Goal: Task Accomplishment & Management: Manage account settings

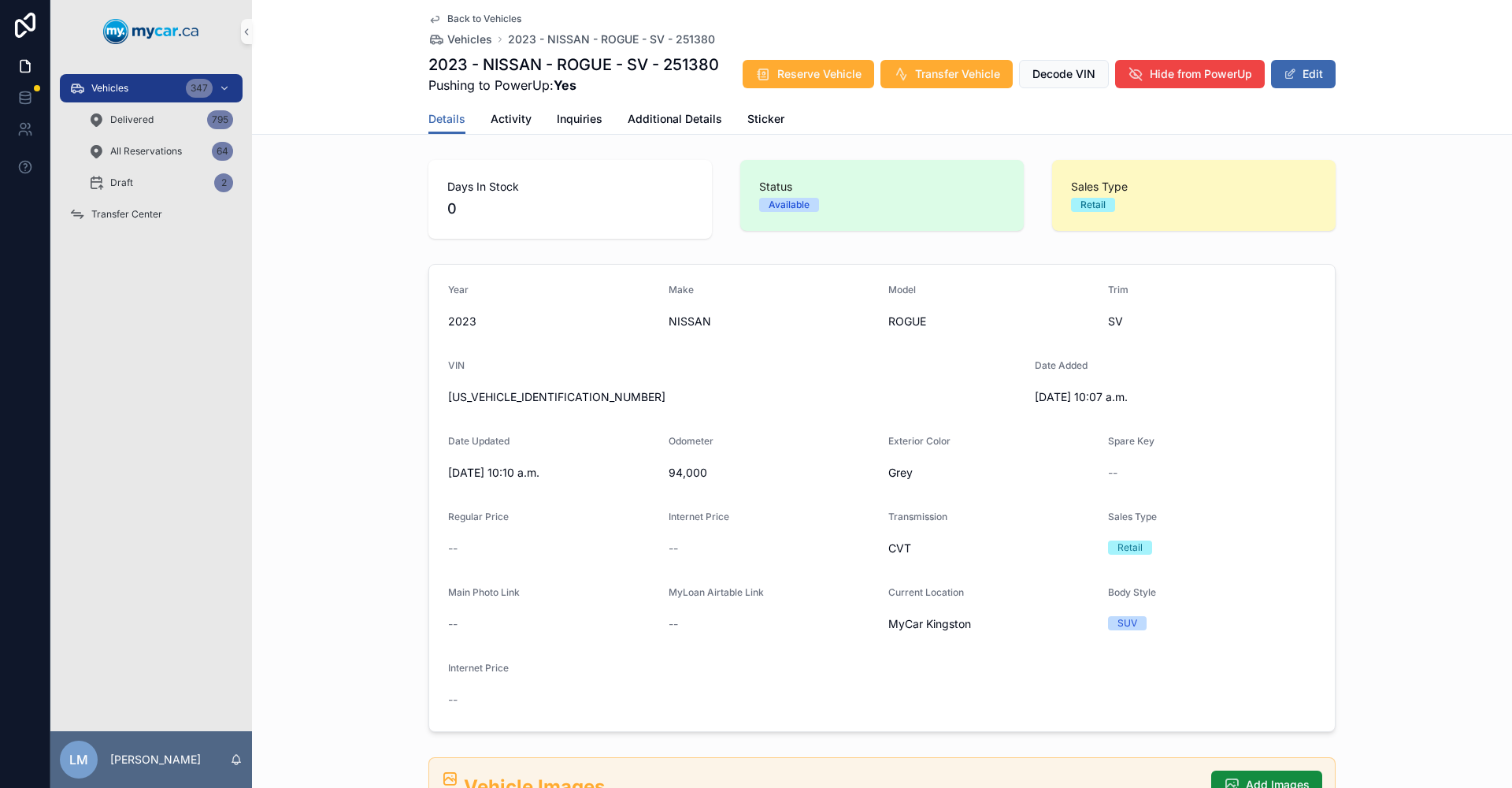
click at [495, 12] on div "Back to Vehicles Vehicles 2023 - NISSAN - ROGUE - SV - 251380 2023 - NISSAN - R…" at bounding box center [882, 52] width 907 height 104
click at [489, 19] on span "Back to Vehicles" at bounding box center [484, 18] width 74 height 12
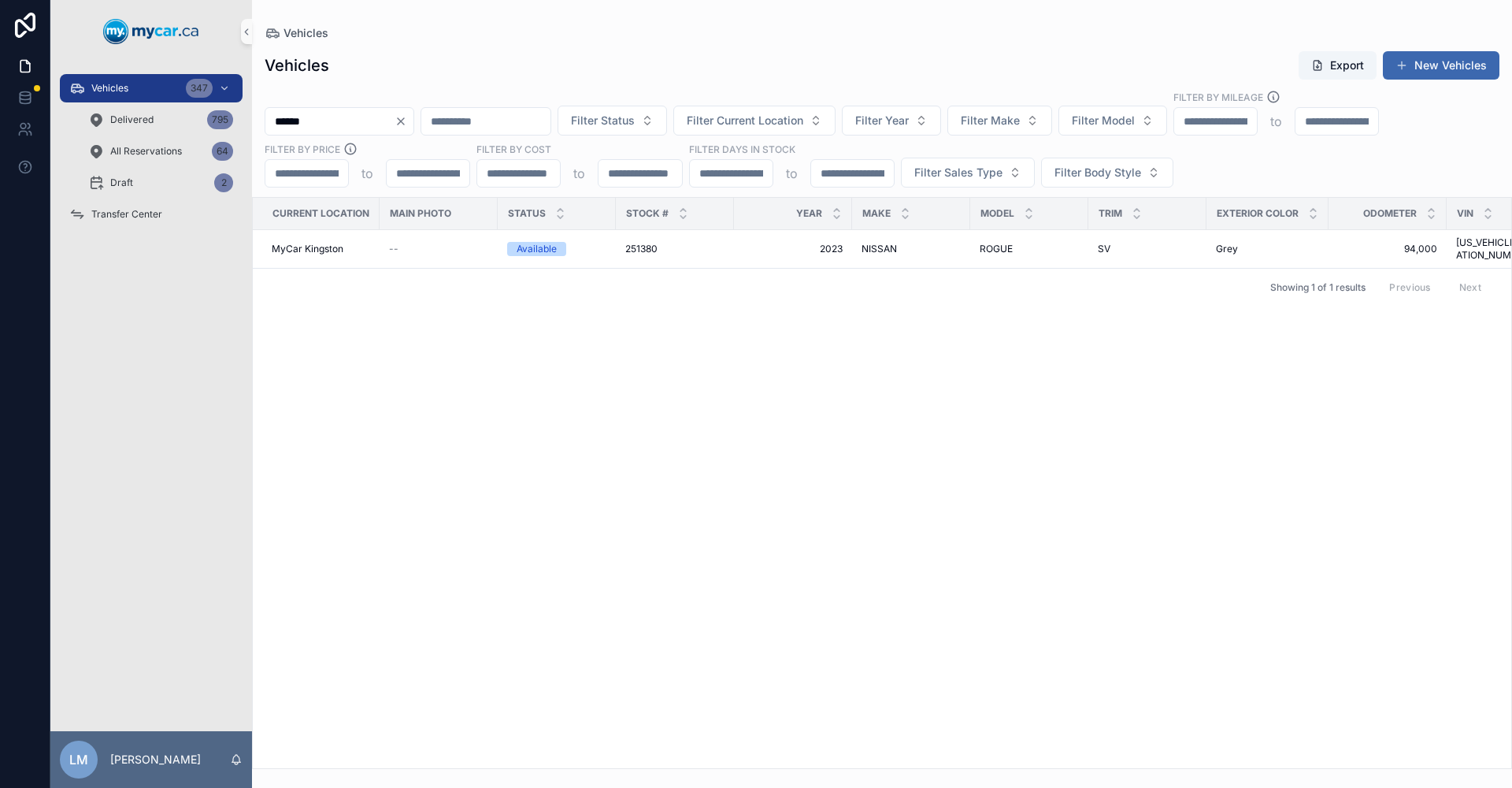
click at [408, 125] on icon "Clear" at bounding box center [400, 120] width 12 height 12
click at [368, 122] on input "scrollable content" at bounding box center [331, 120] width 130 height 22
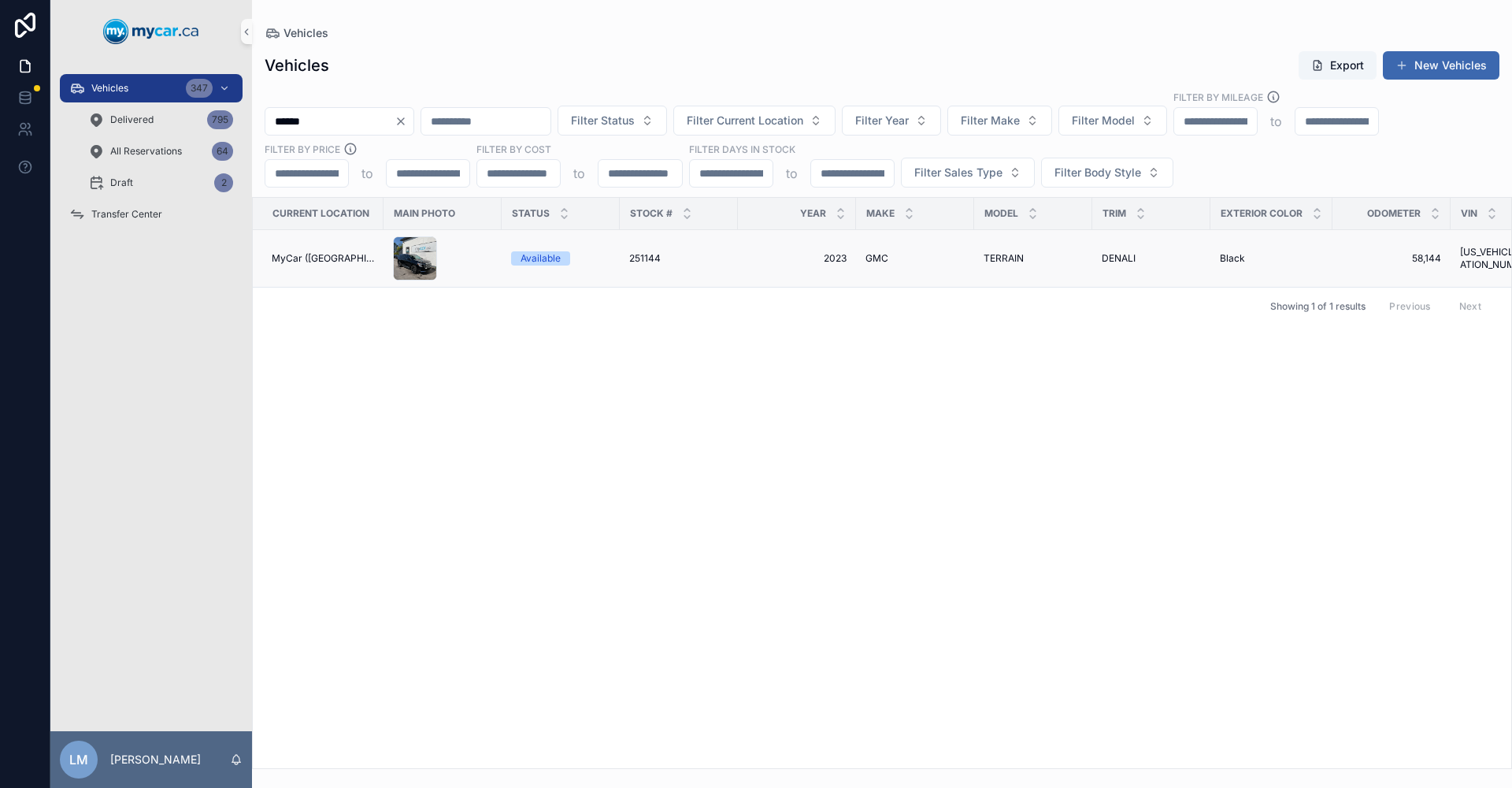
type input "******"
click at [636, 257] on span "251144" at bounding box center [645, 257] width 32 height 12
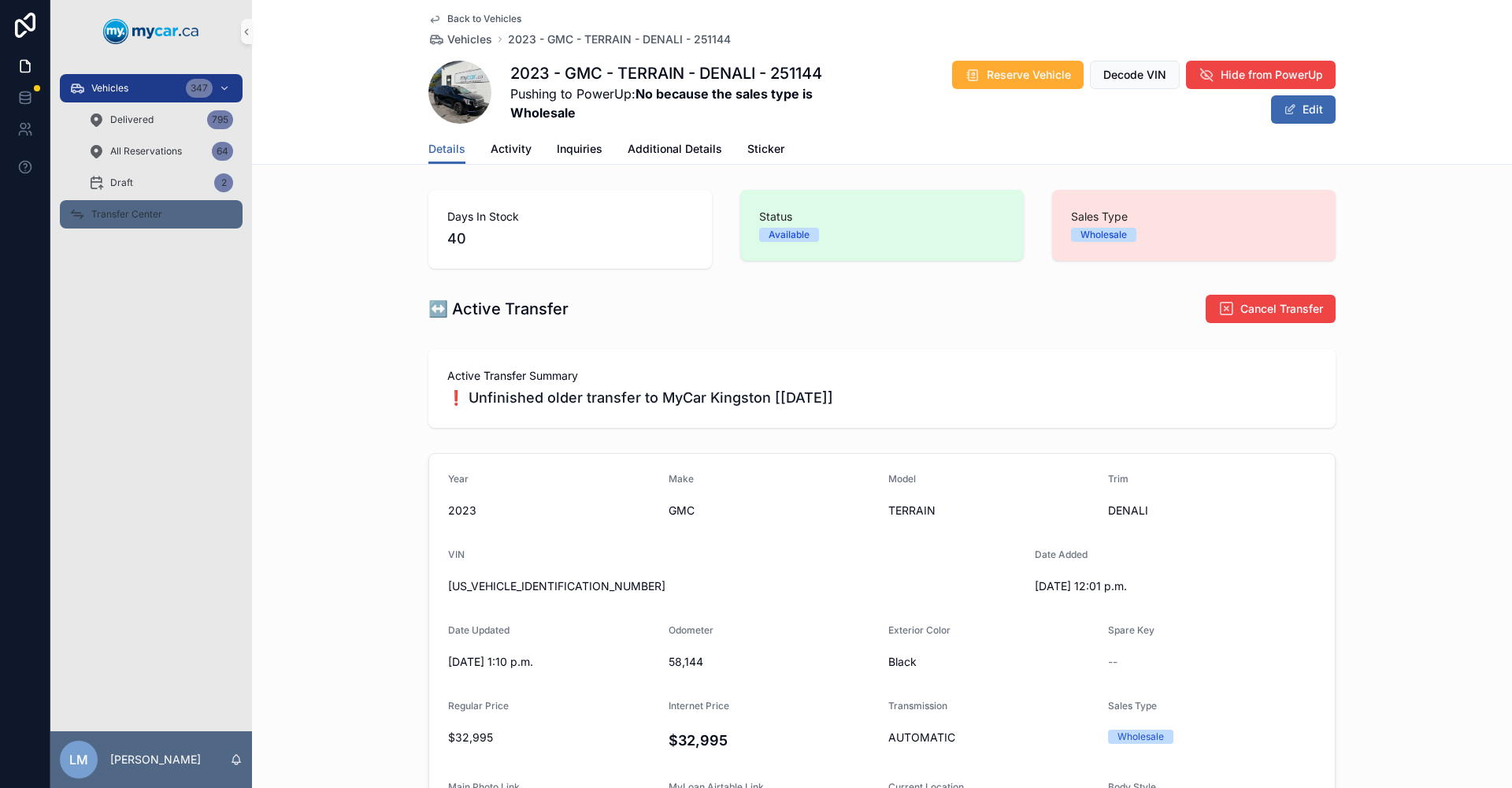
click at [115, 212] on span "Transfer Center" at bounding box center [126, 213] width 70 height 12
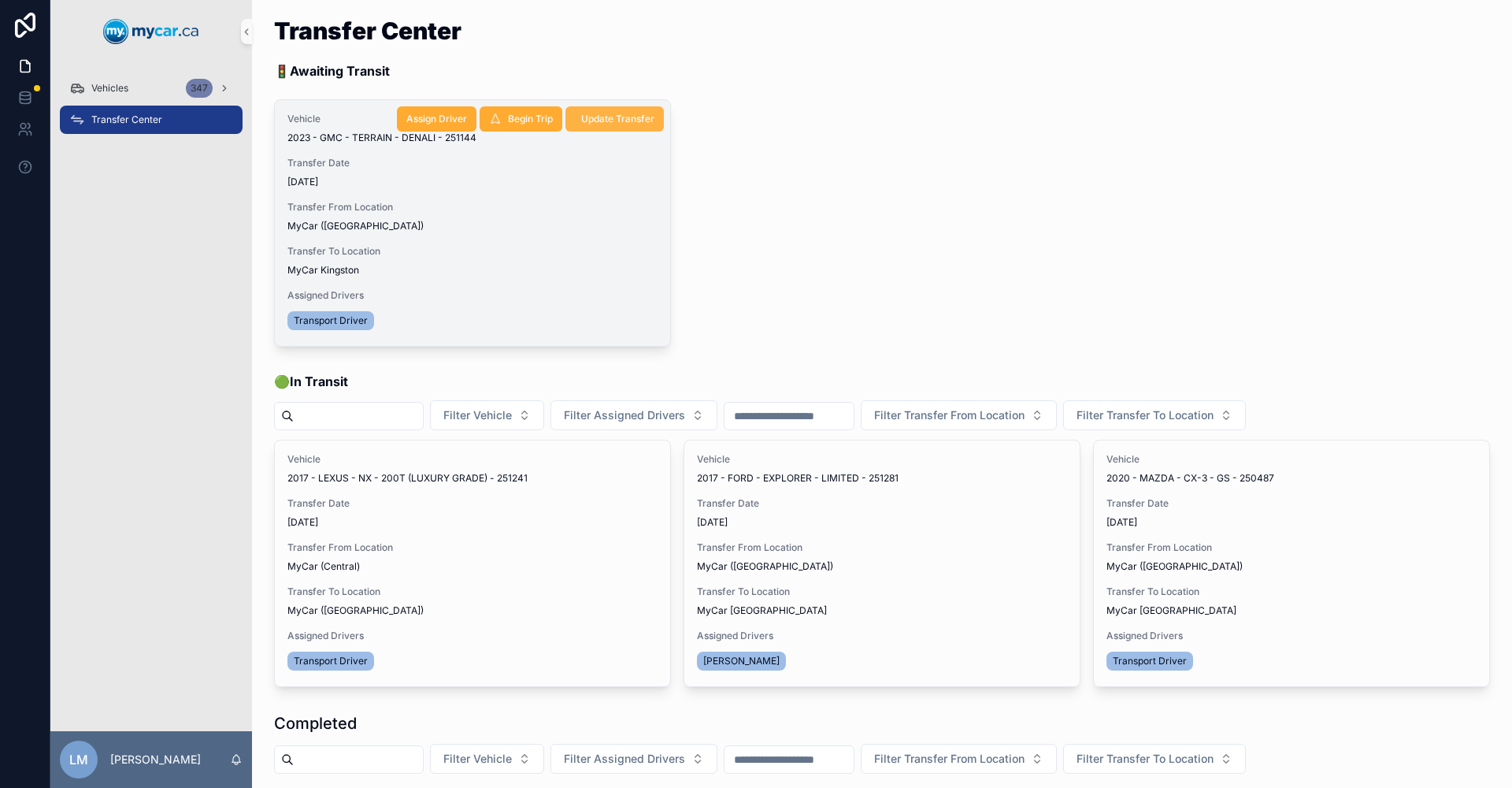
click at [613, 123] on span "Update Transfer" at bounding box center [618, 118] width 73 height 12
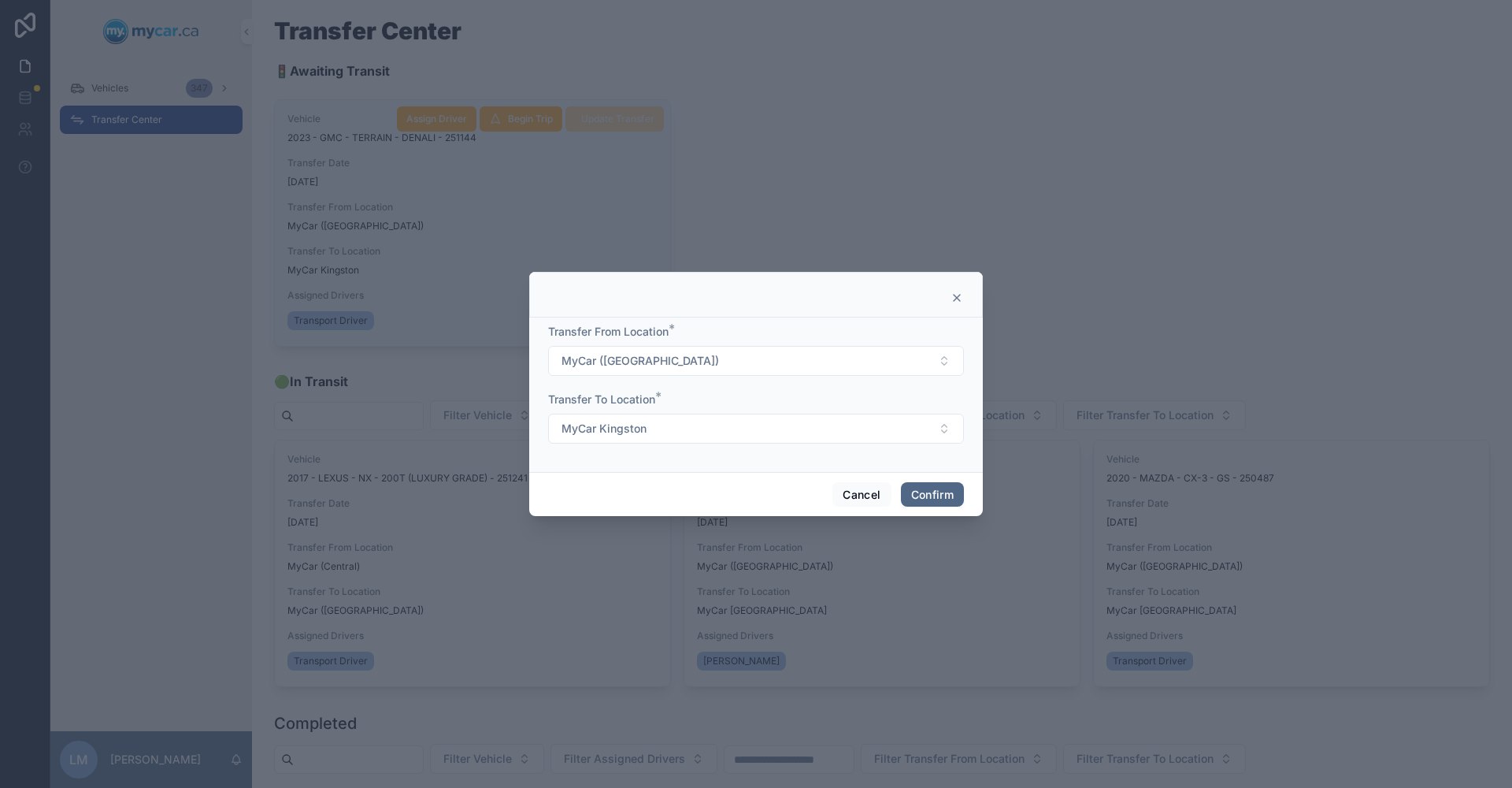
click at [933, 500] on button "Confirm" at bounding box center [932, 494] width 63 height 25
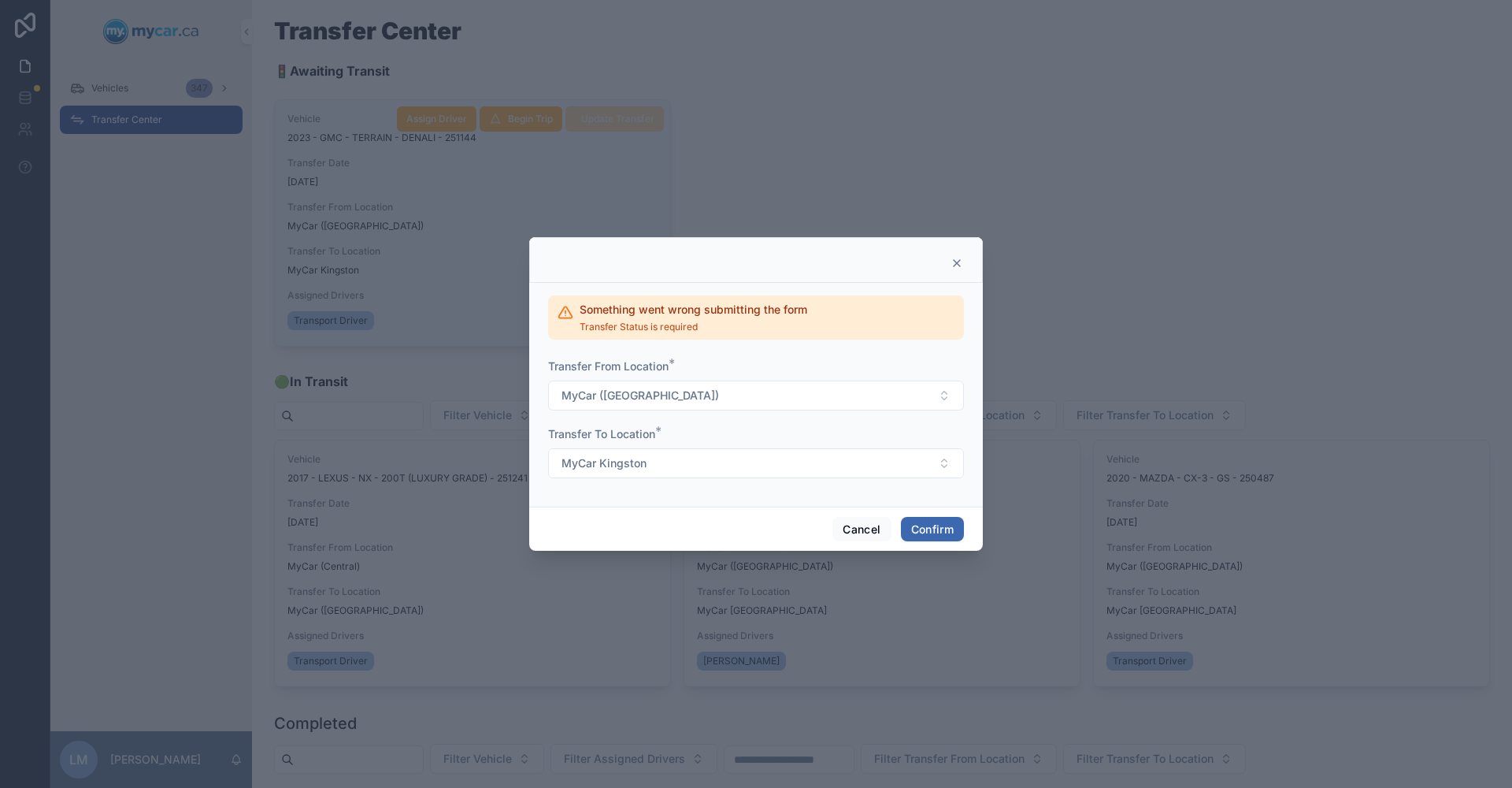
click at [956, 264] on icon at bounding box center [957, 263] width 7 height 7
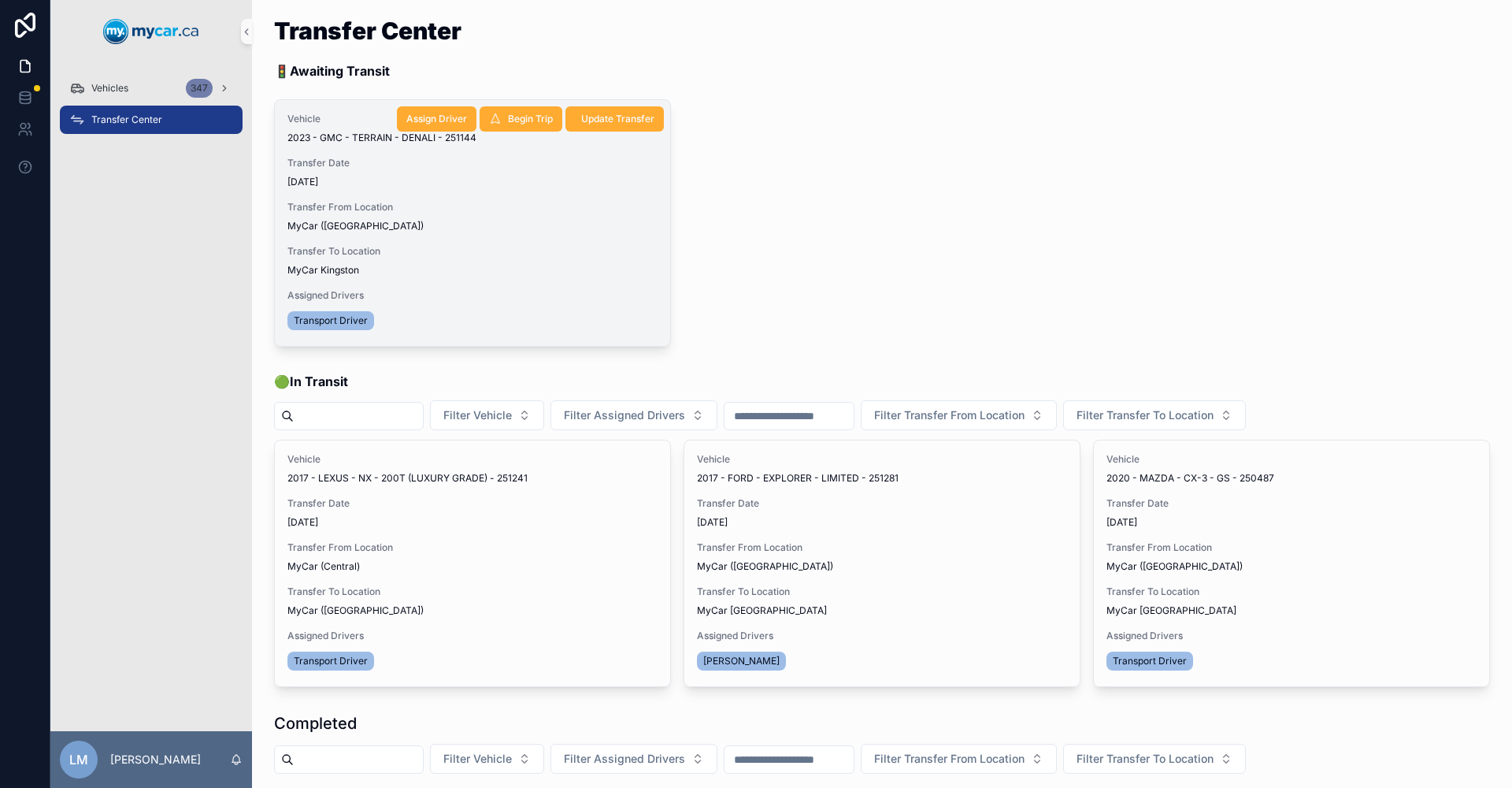
click at [319, 324] on span "Transport Driver" at bounding box center [331, 320] width 74 height 12
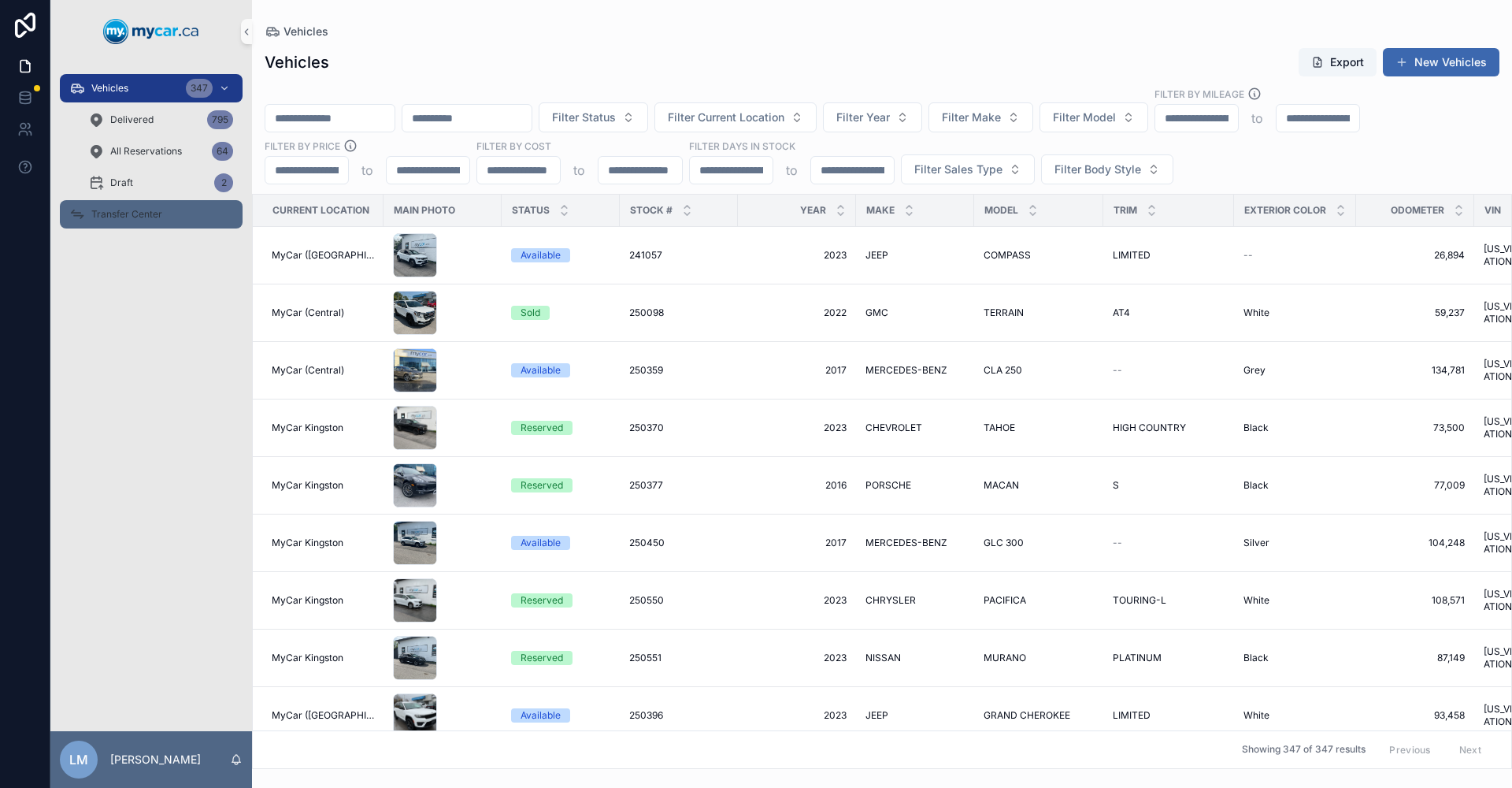
click at [147, 204] on div "Transfer Center" at bounding box center [151, 214] width 163 height 25
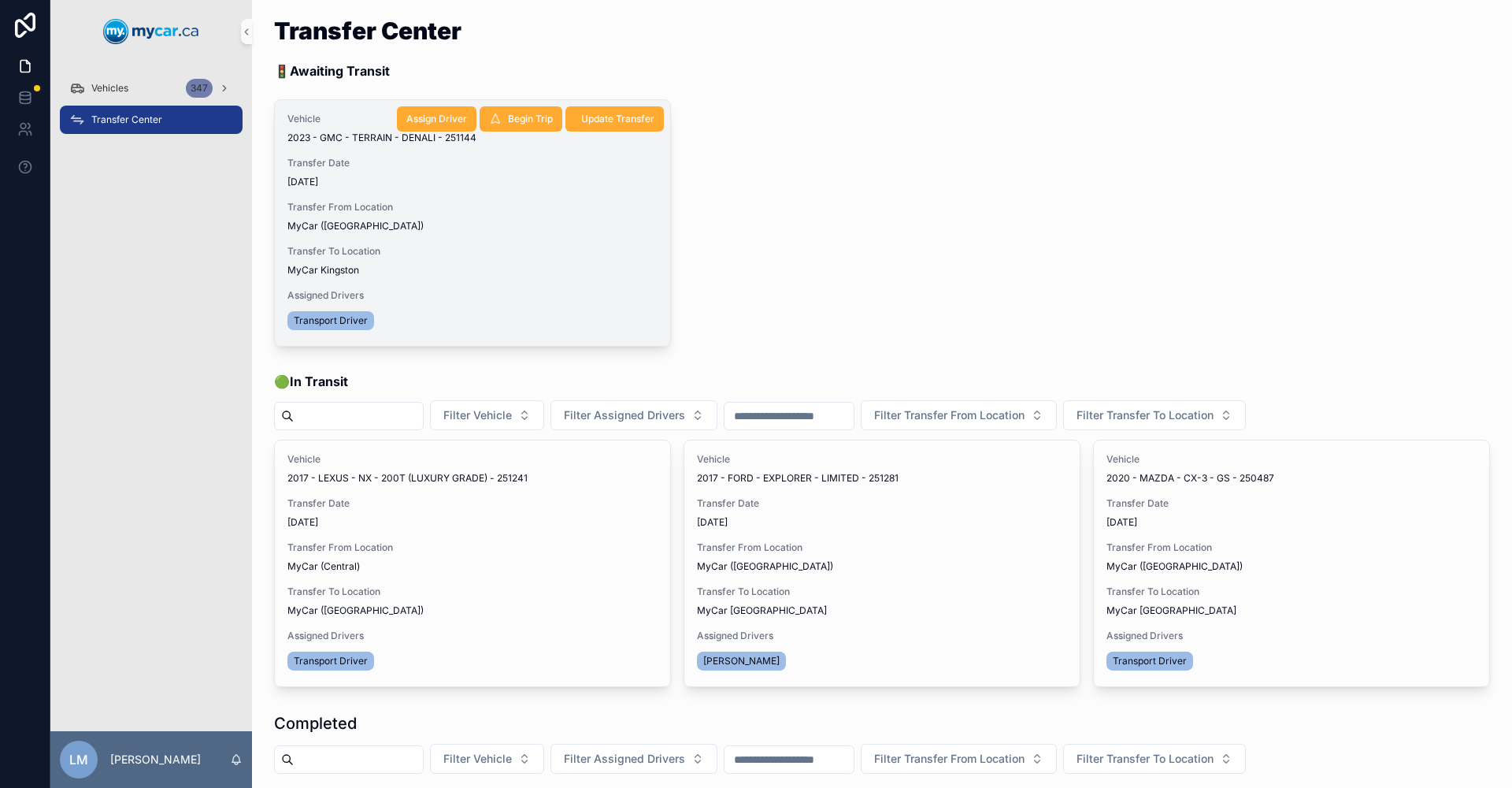
click at [426, 137] on span "2023 - GMC - TERRAIN - DENALI - 251144" at bounding box center [381, 137] width 189 height 12
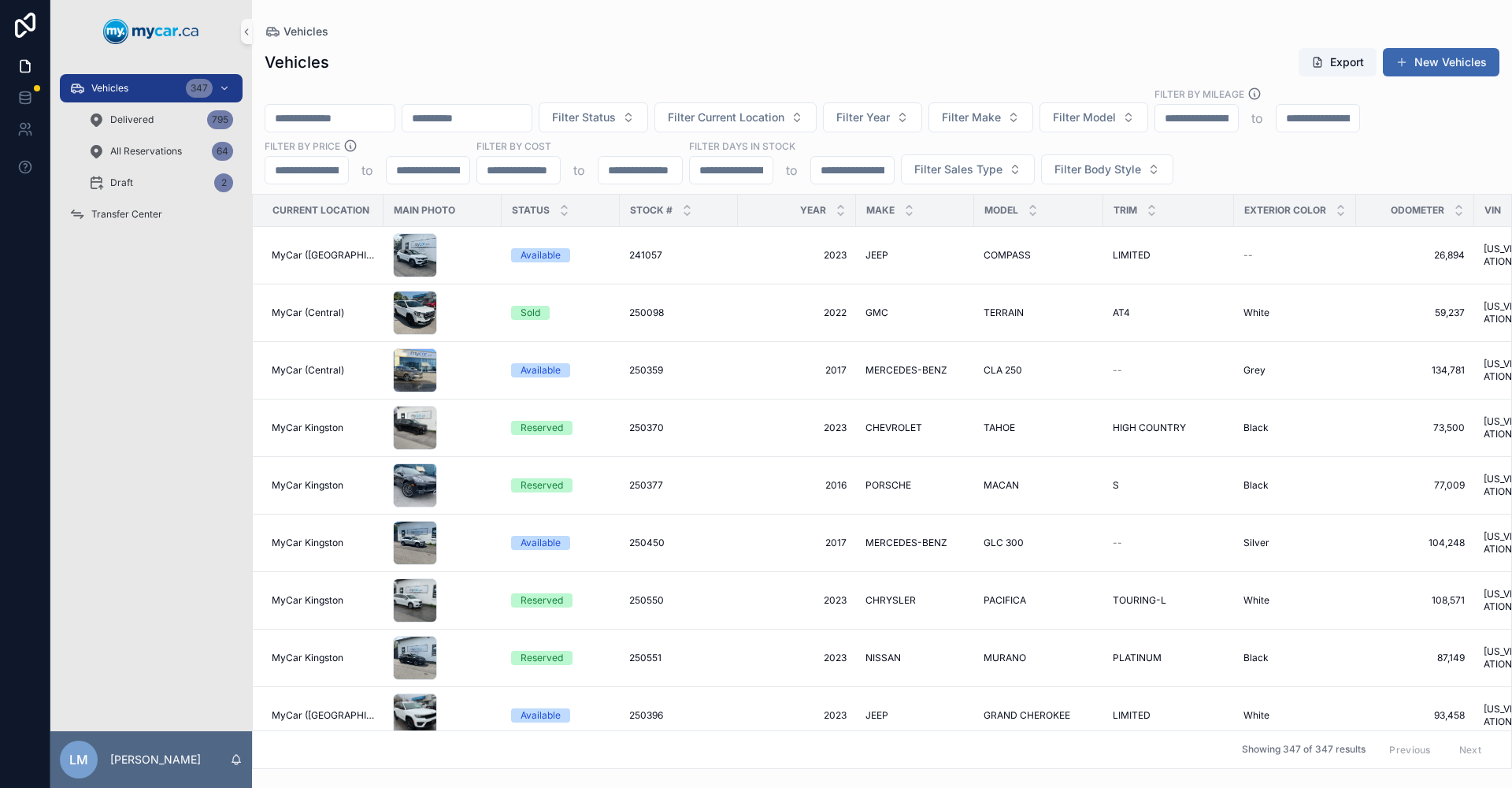
click at [360, 112] on input "scrollable content" at bounding box center [331, 117] width 130 height 22
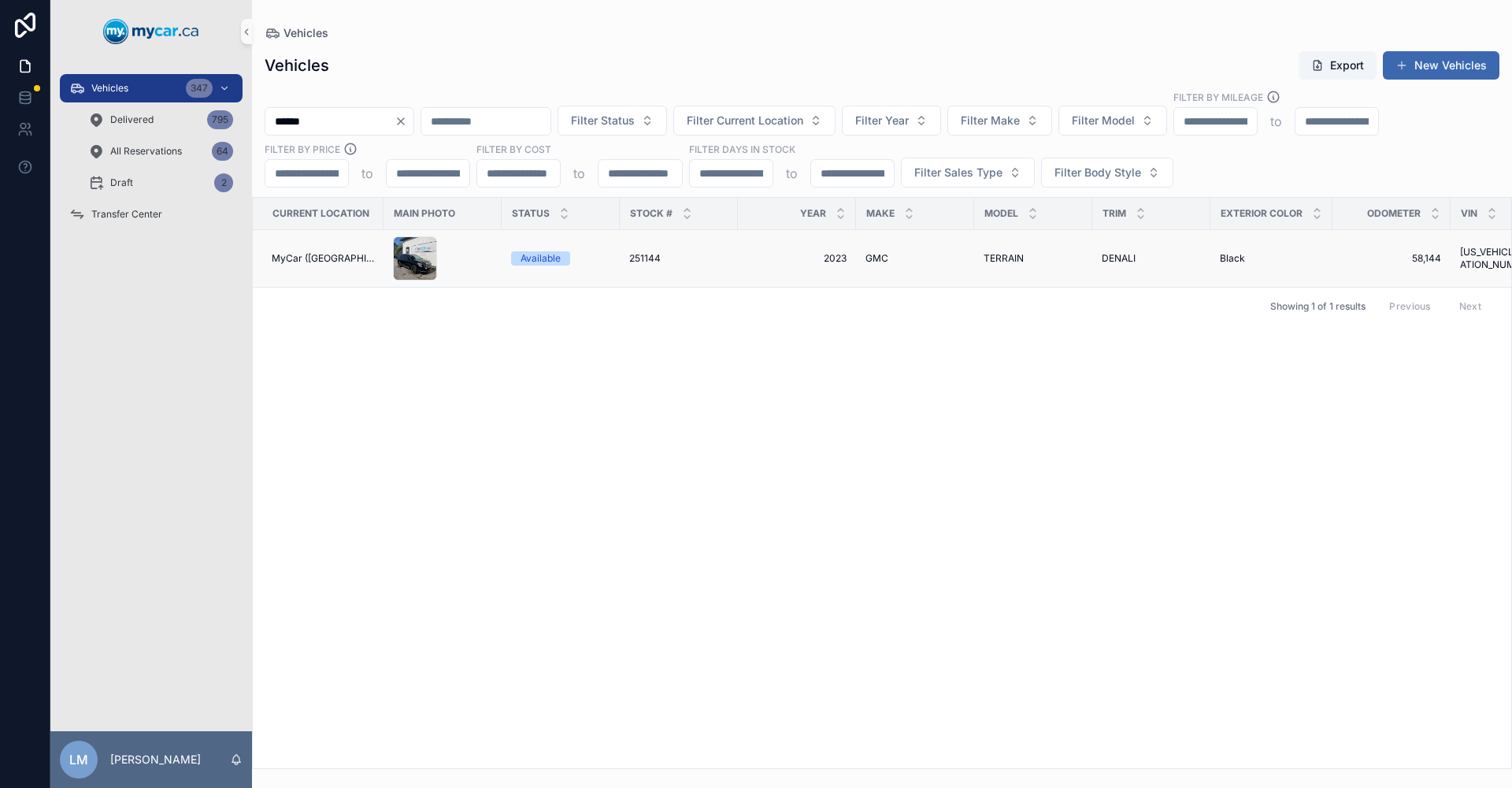
type input "******"
click at [999, 252] on span "TERRAIN" at bounding box center [1003, 257] width 40 height 12
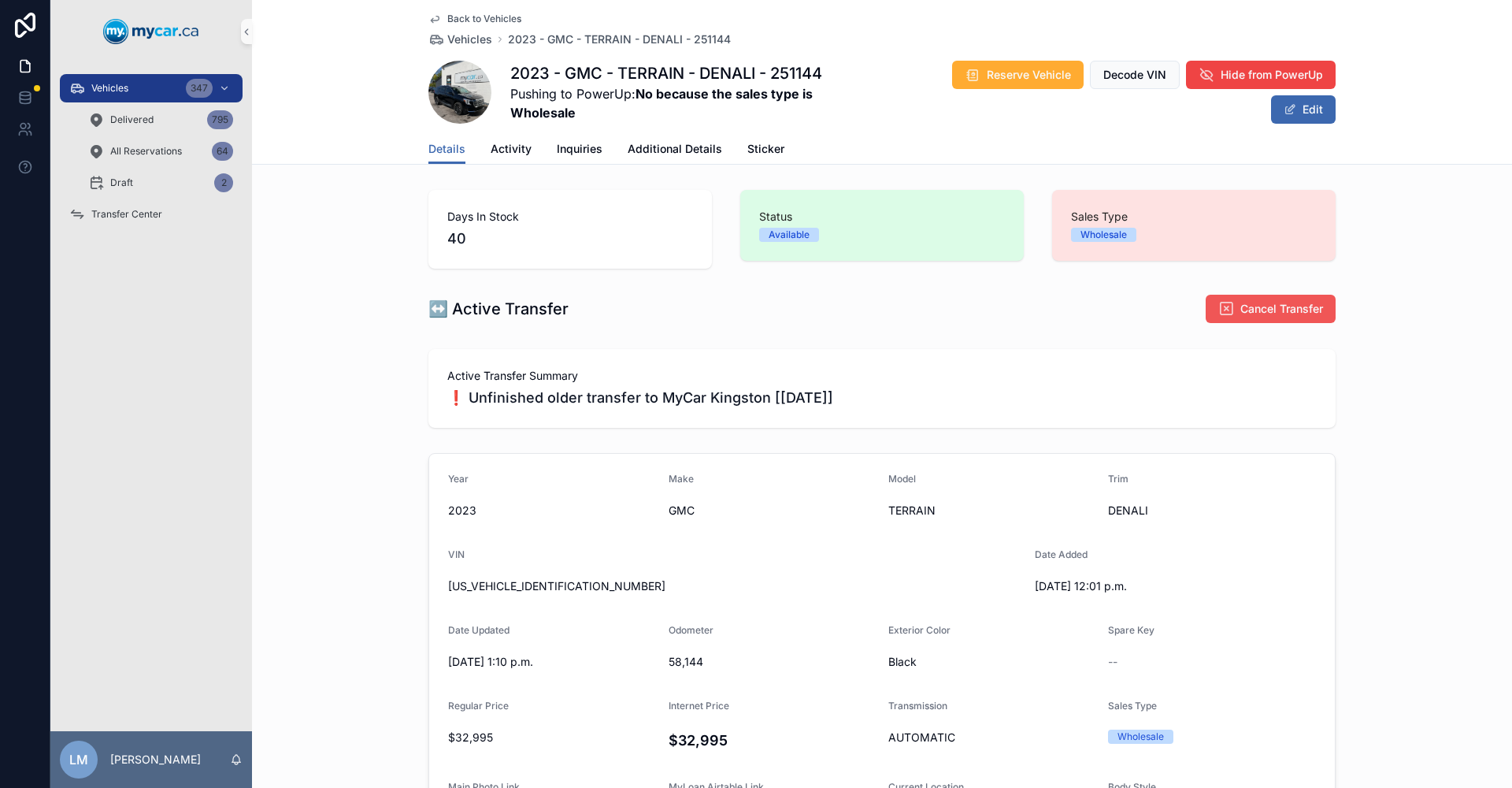
click at [1281, 308] on span "Cancel Transfer" at bounding box center [1282, 308] width 83 height 16
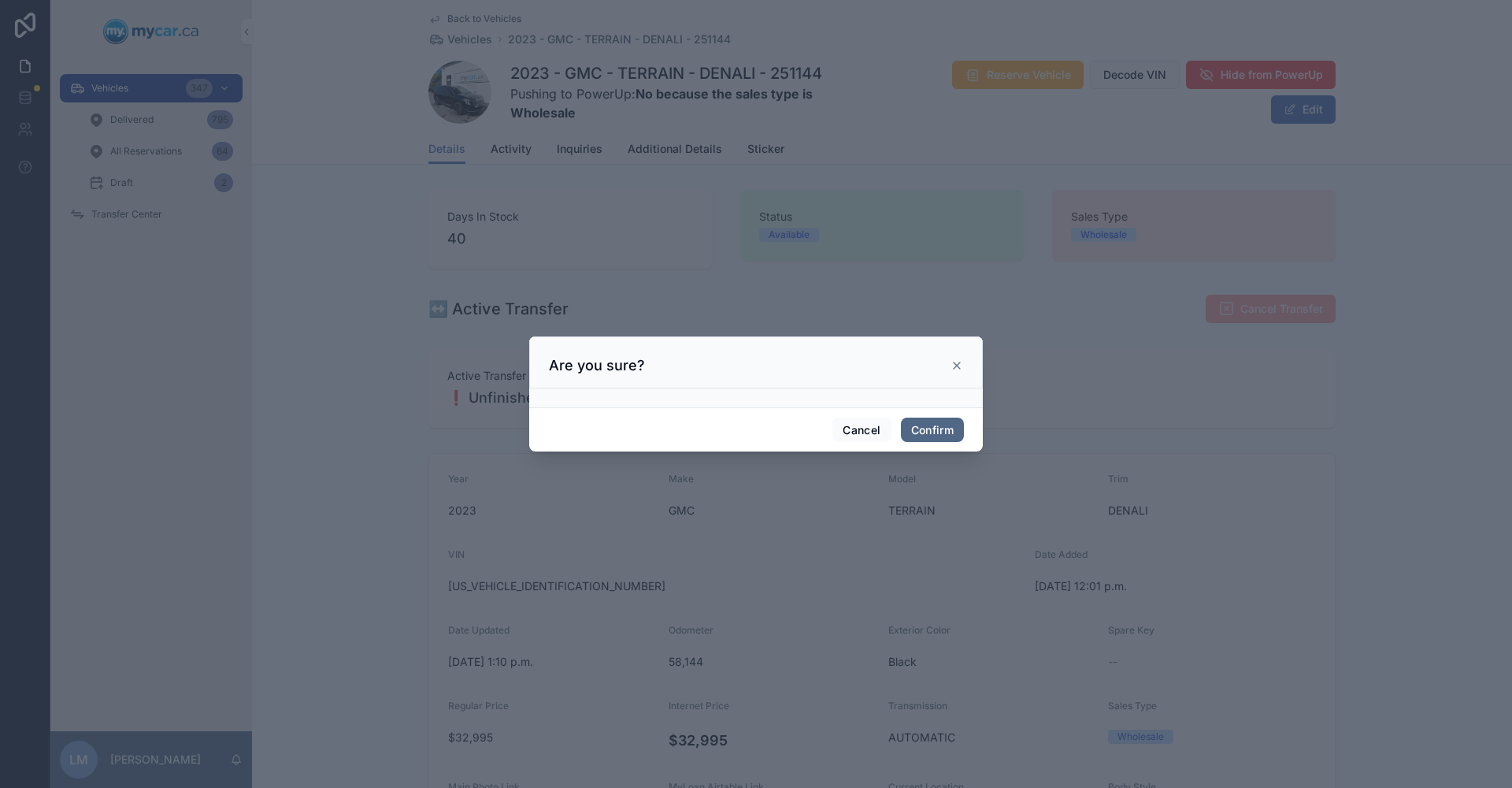
click at [934, 425] on button "Confirm" at bounding box center [932, 429] width 63 height 25
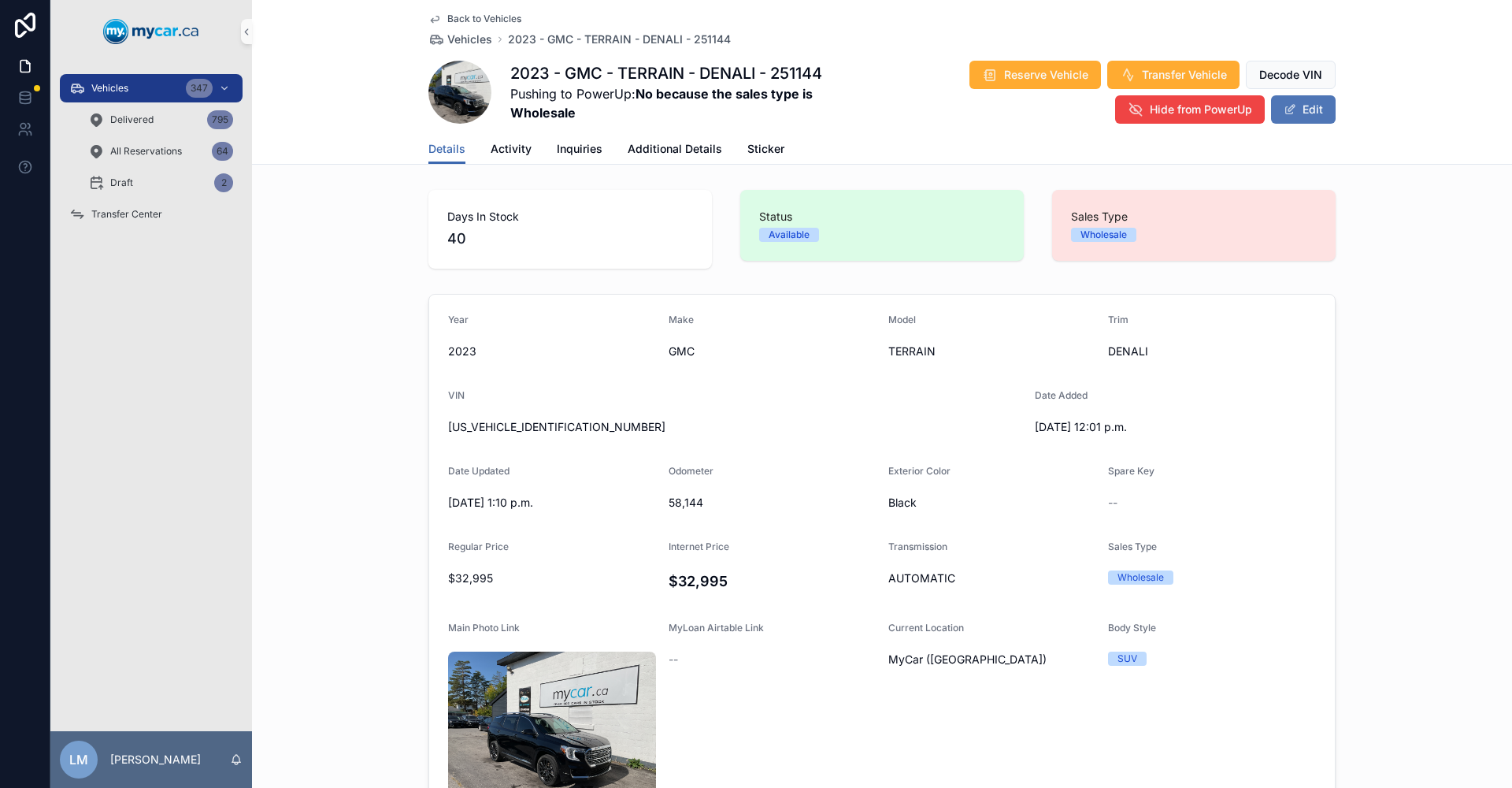
click at [1290, 117] on button "Edit" at bounding box center [1303, 109] width 65 height 28
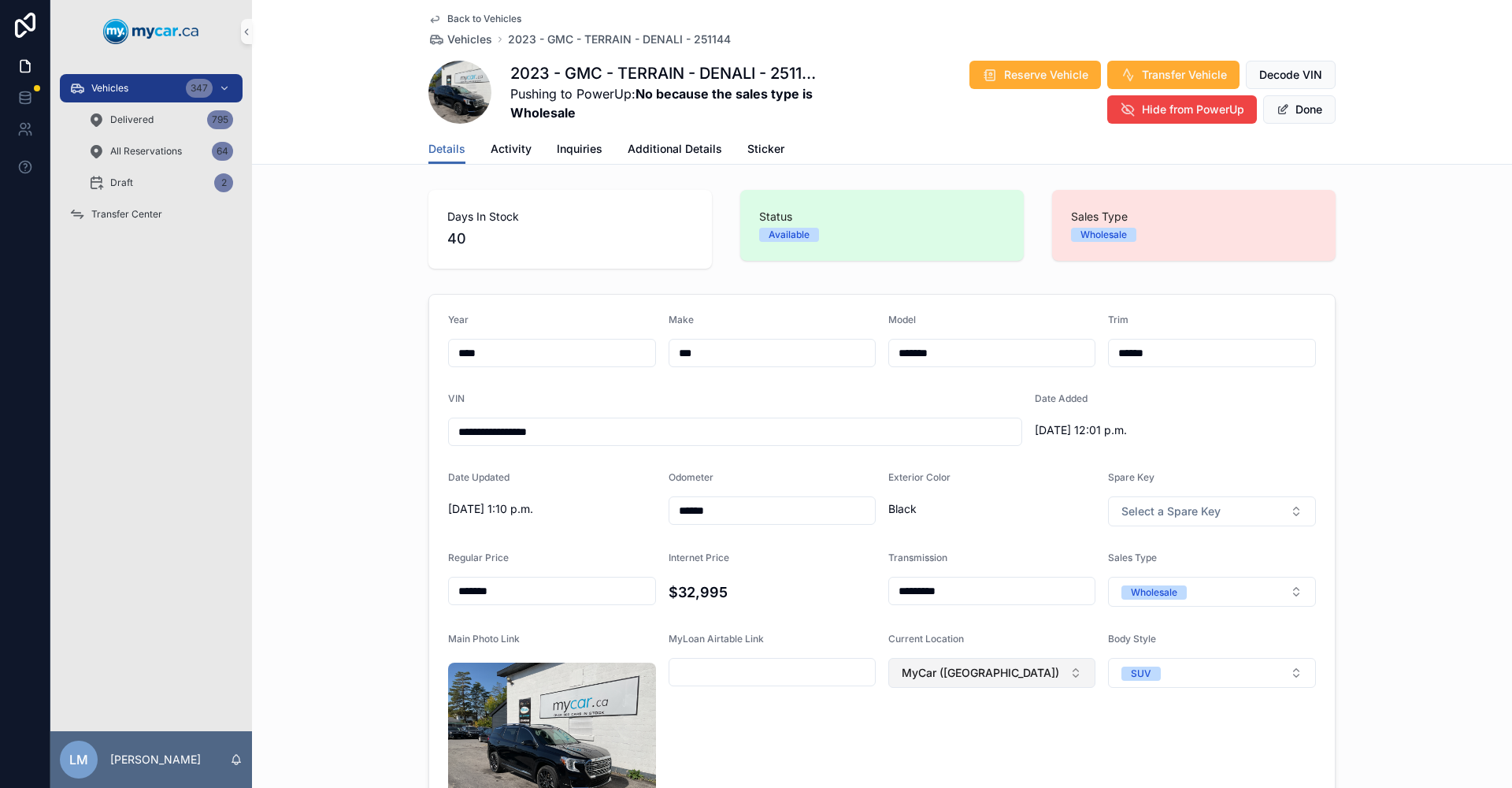
click at [1067, 678] on button "MyCar ([GEOGRAPHIC_DATA])" at bounding box center [992, 672] width 208 height 30
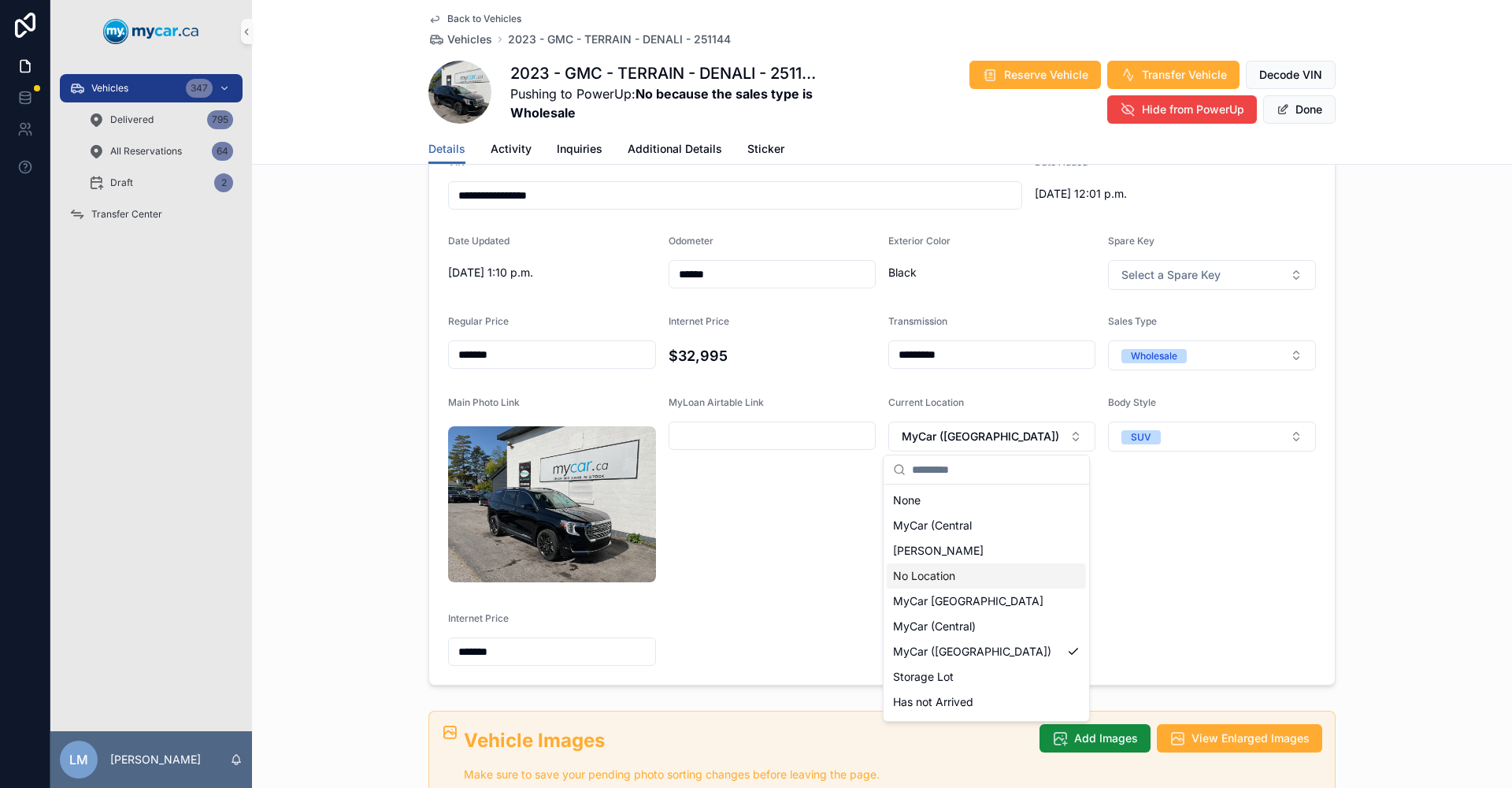
scroll to position [22, 0]
click at [954, 703] on span "MyCar Kingston" at bounding box center [934, 704] width 83 height 16
